Goal: Communication & Community: Ask a question

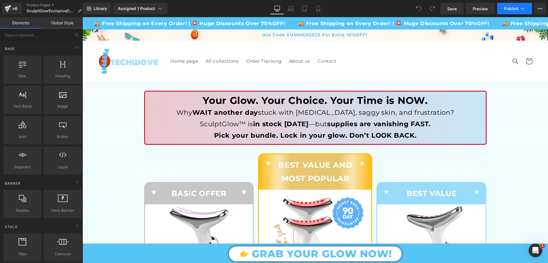
click at [504, 7] on button "Publish" at bounding box center [515, 8] width 35 height 11
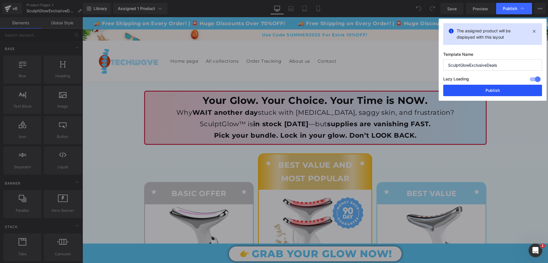
click at [0, 0] on button "Publish" at bounding box center [0, 0] width 0 height 0
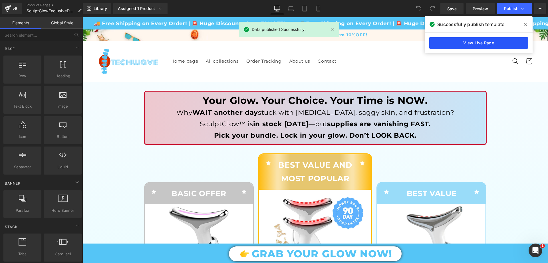
click at [495, 46] on link "View Live Page" at bounding box center [479, 42] width 99 height 11
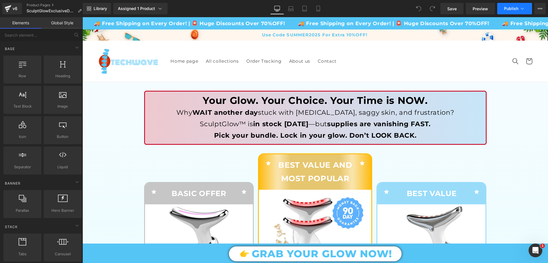
click at [522, 8] on icon at bounding box center [523, 9] width 6 height 6
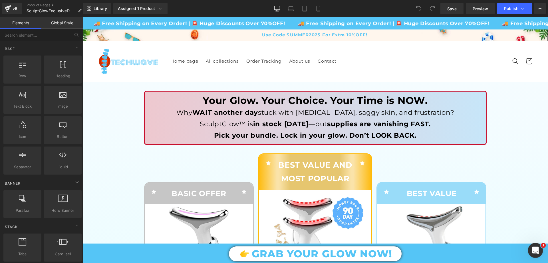
click at [541, 250] on div "Open Intercom Messenger" at bounding box center [535, 249] width 19 height 19
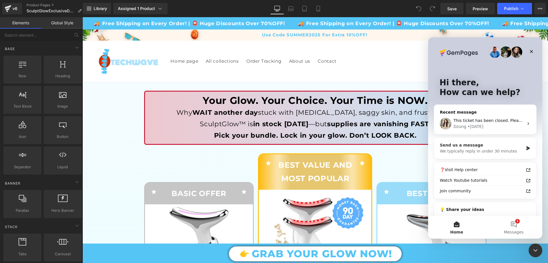
click at [493, 147] on div "Send us a message" at bounding box center [482, 145] width 84 height 6
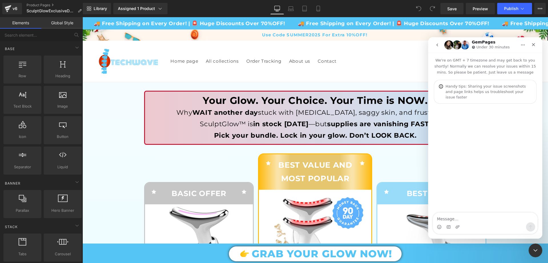
click at [454, 219] on textarea "Message…" at bounding box center [485, 217] width 105 height 10
type textarea "I have only one question and that is why I can't change the URL on the page htt…"
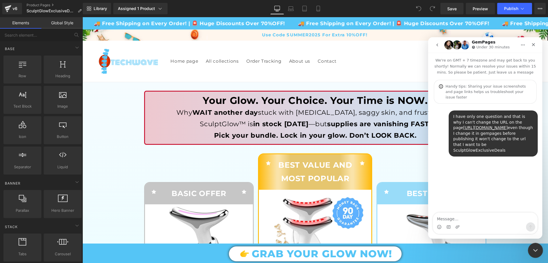
click at [535, 246] on icon "Close Intercom Messenger" at bounding box center [535, 249] width 7 height 7
